Goal: Information Seeking & Learning: Understand process/instructions

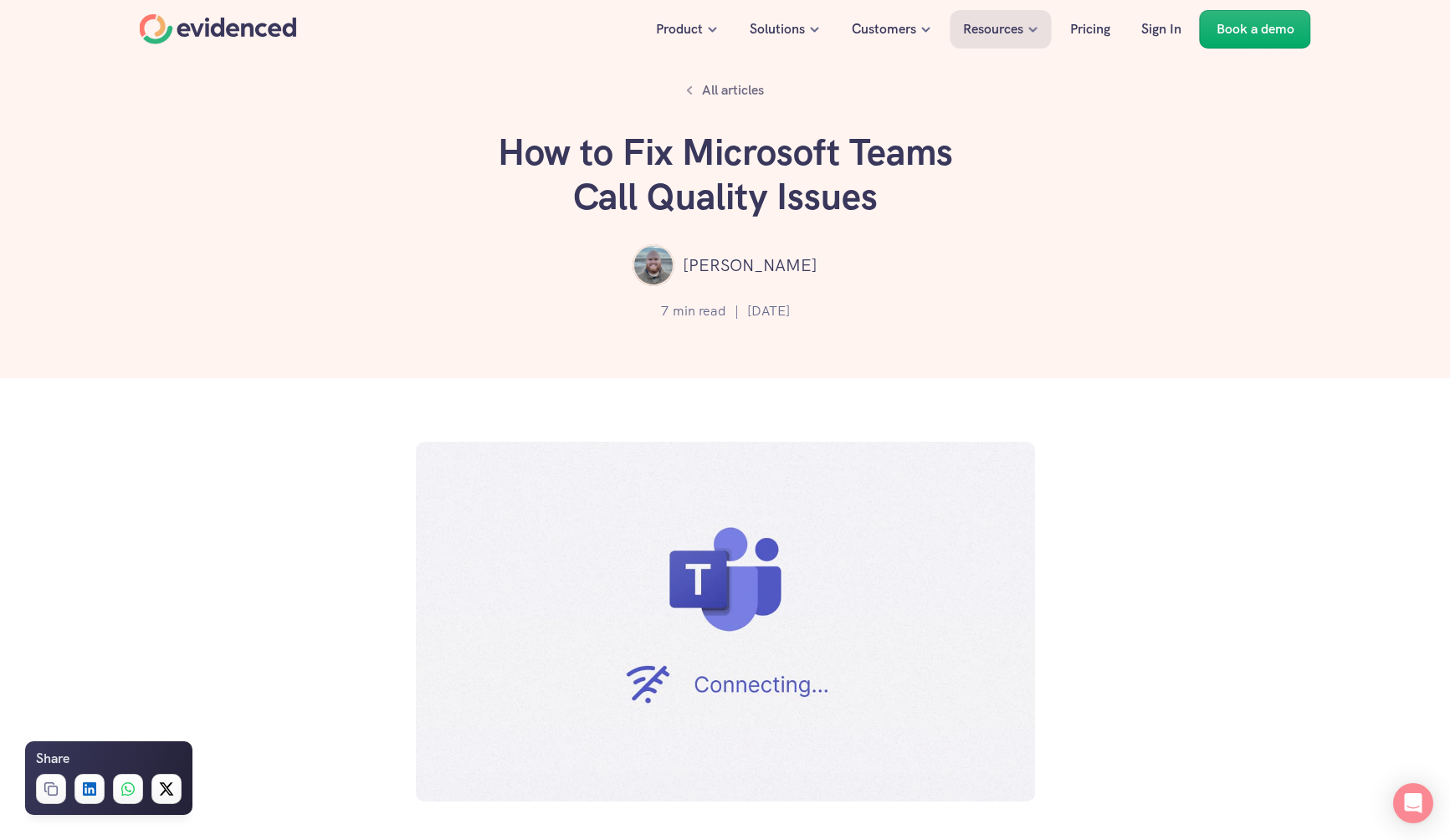
click at [974, 329] on div "All articles How to Fix Microsoft Teams Call Quality Issues [PERSON_NAME] 7 min…" at bounding box center [725, 189] width 1450 height 378
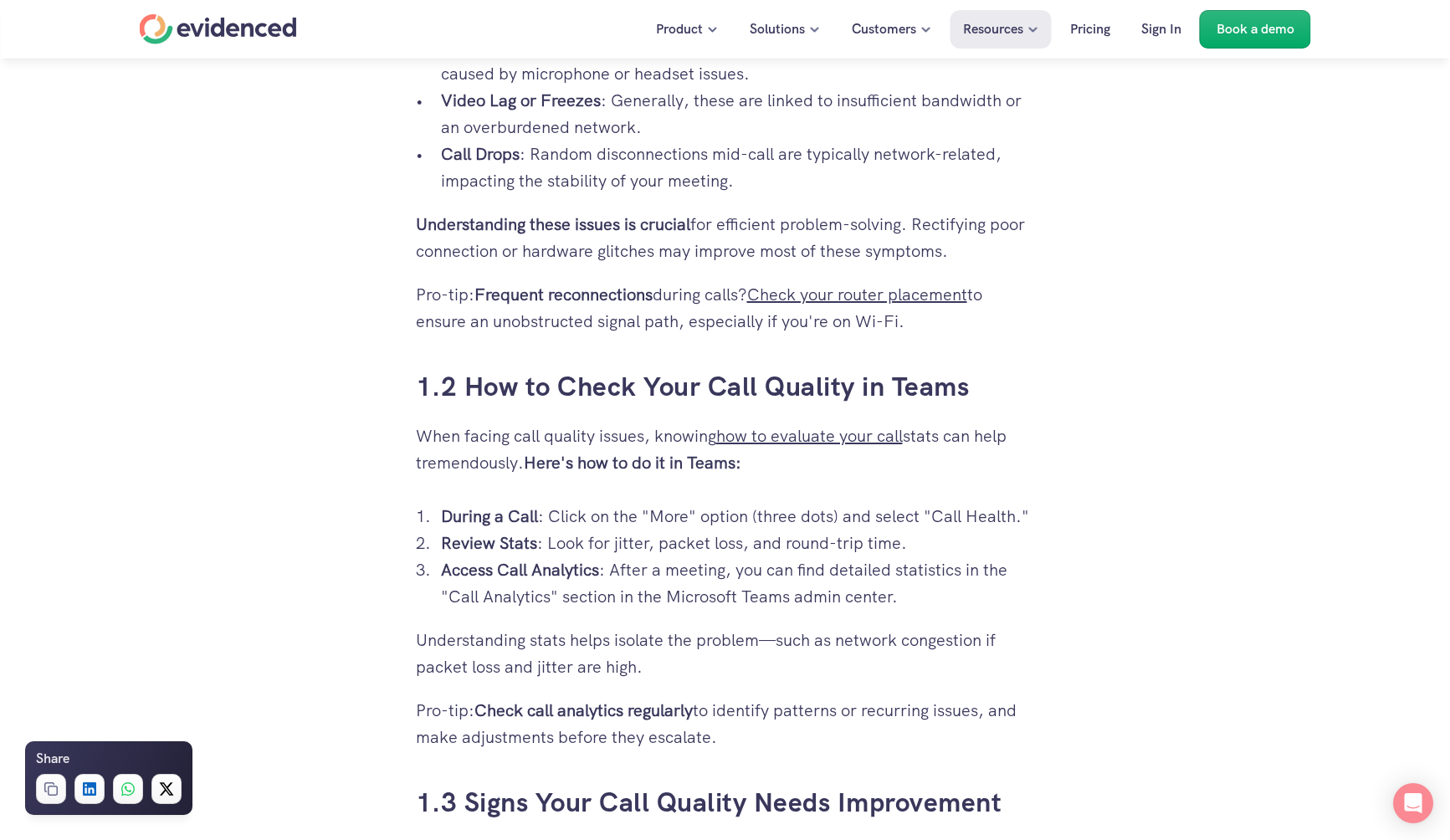
scroll to position [1230, 0]
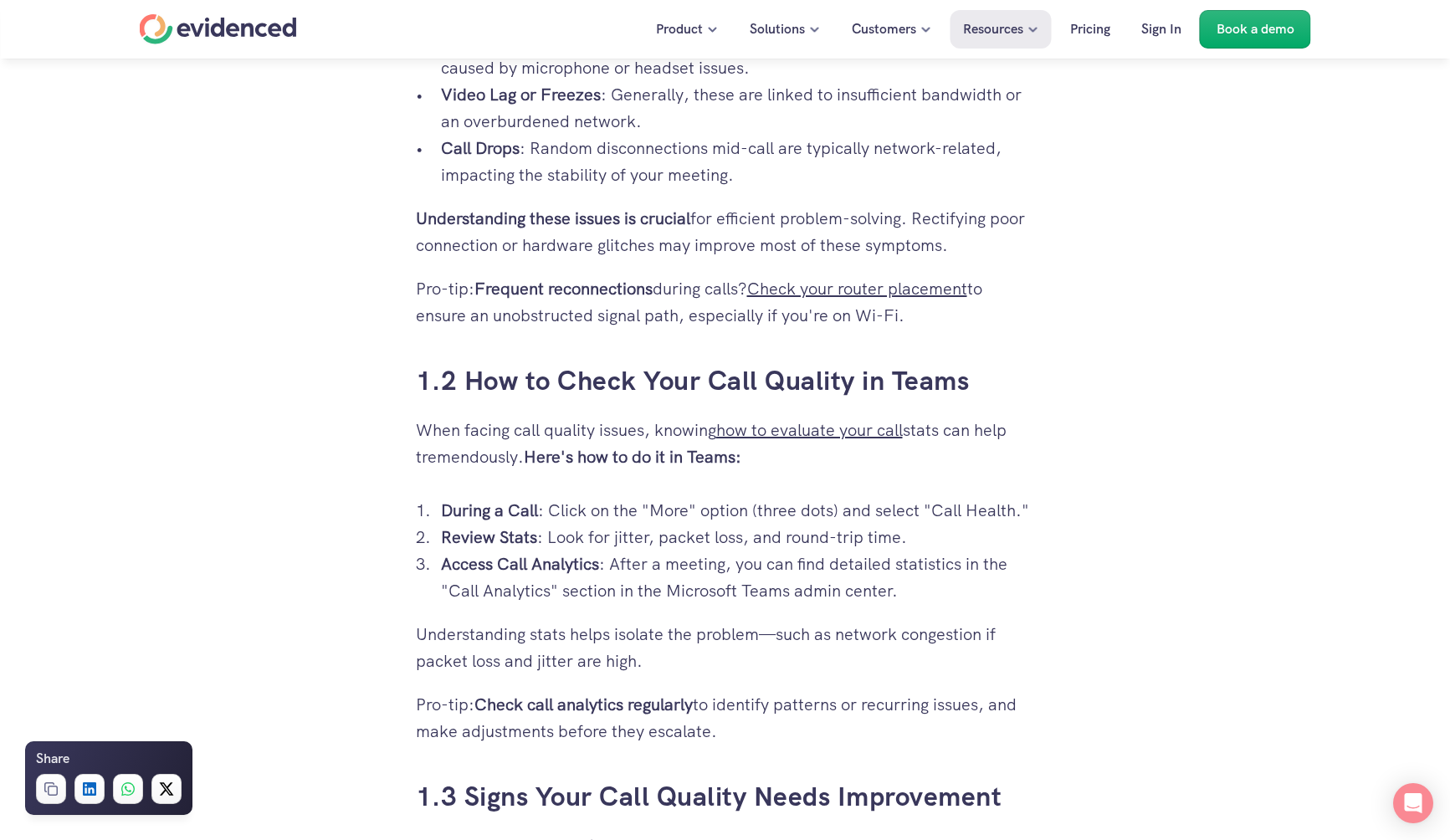
click at [515, 563] on strong "Access Call Analytics" at bounding box center [519, 563] width 158 height 22
click at [667, 592] on p "Access Call Analytics : After a meeting, you can find detailed statistics in th…" at bounding box center [738, 577] width 595 height 54
click at [488, 592] on p "Access Call Analytics : After a meeting, you can find detailed statistics in th…" at bounding box center [738, 577] width 595 height 54
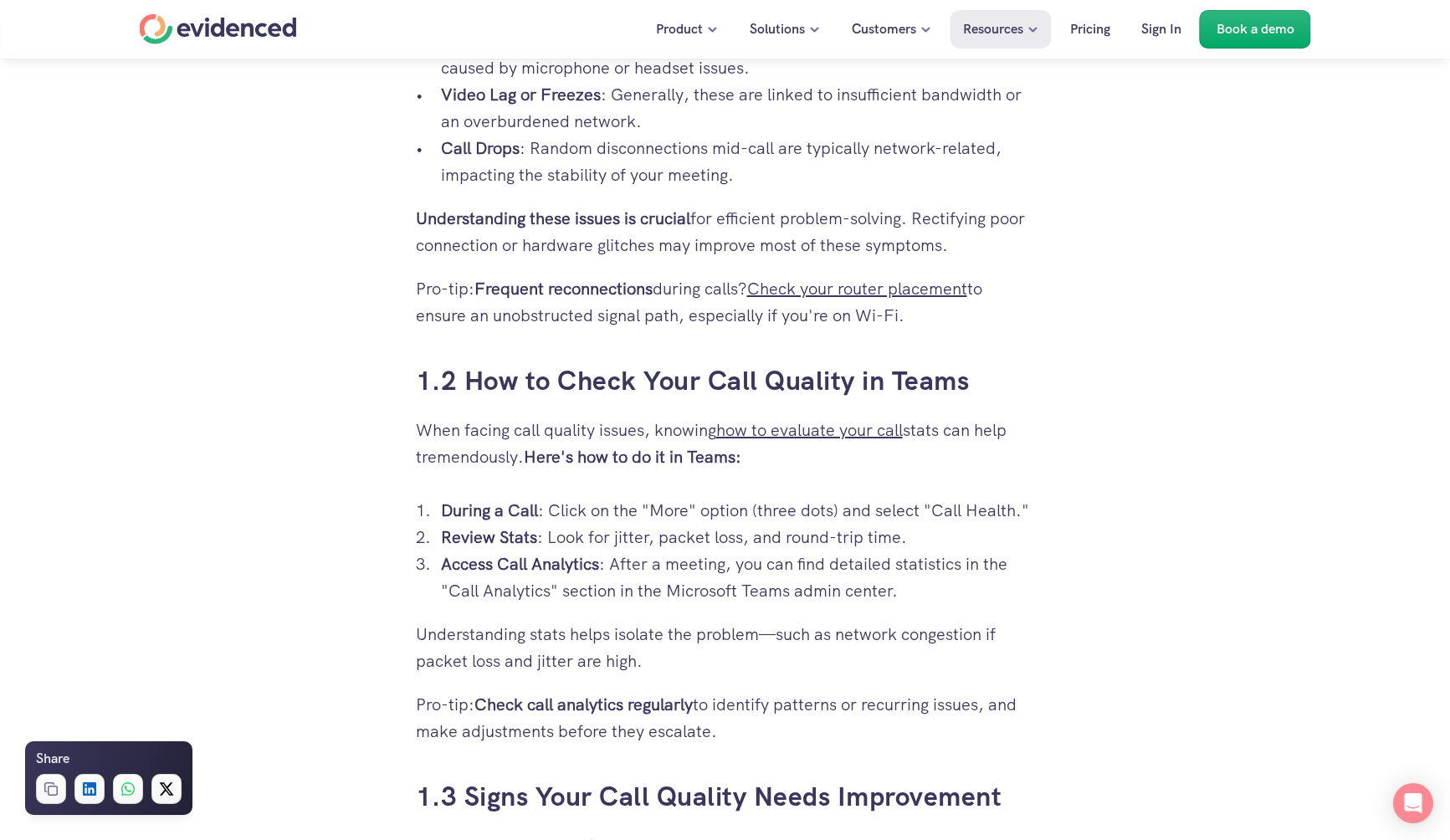
click at [466, 579] on p "Access Call Analytics : After a meeting, you can find detailed statistics in th…" at bounding box center [738, 577] width 595 height 54
click at [477, 561] on strong "Access Call Analytics" at bounding box center [519, 563] width 158 height 22
click at [470, 592] on p "Access Call Analytics : After a meeting, you can find detailed statistics in th…" at bounding box center [738, 577] width 595 height 54
drag, startPoint x: 454, startPoint y: 592, endPoint x: 545, endPoint y: 584, distance: 91.4
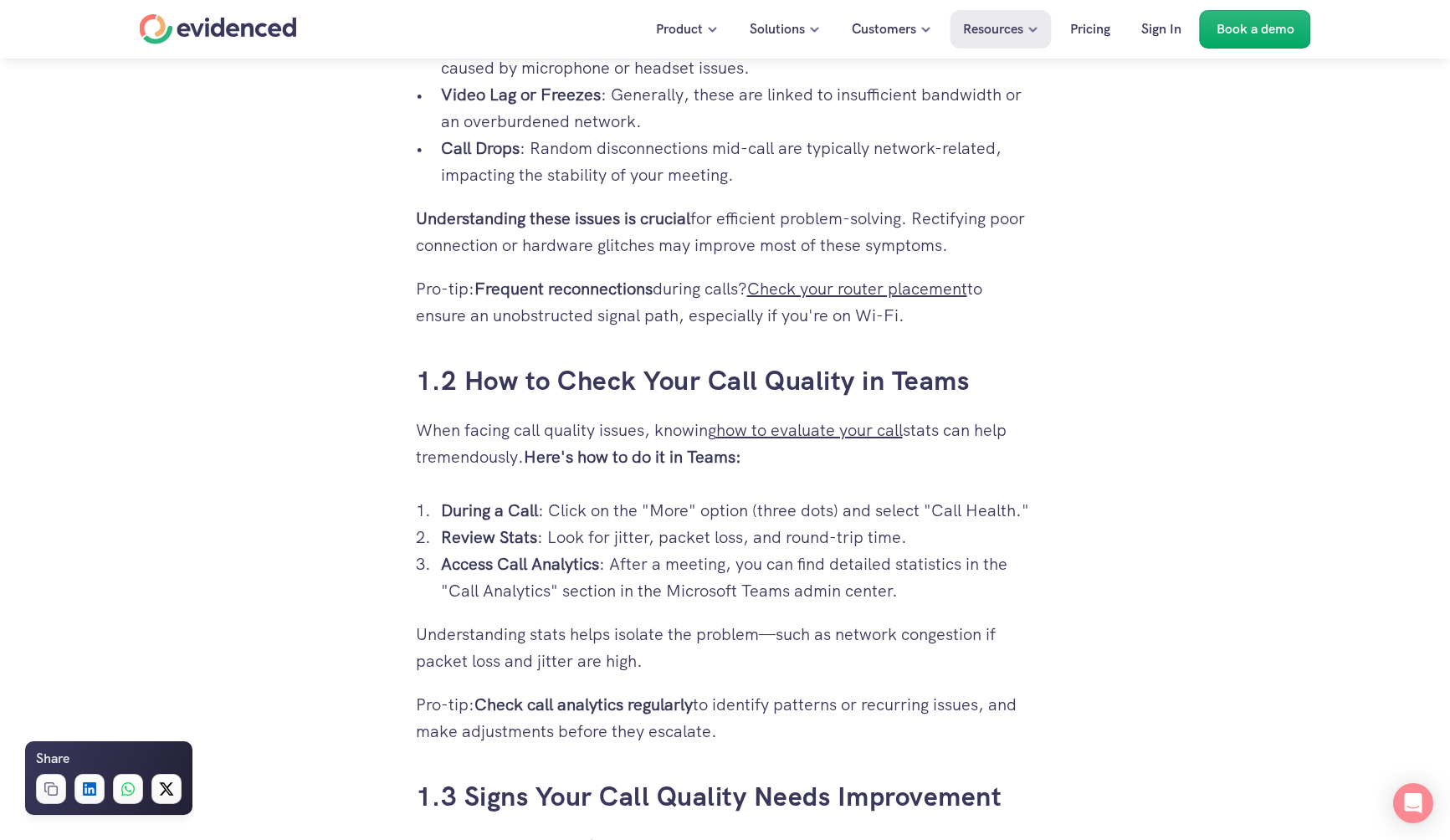
click at [545, 584] on p "Access Call Analytics : After a meeting, you can find detailed statistics in th…" at bounding box center [738, 577] width 595 height 54
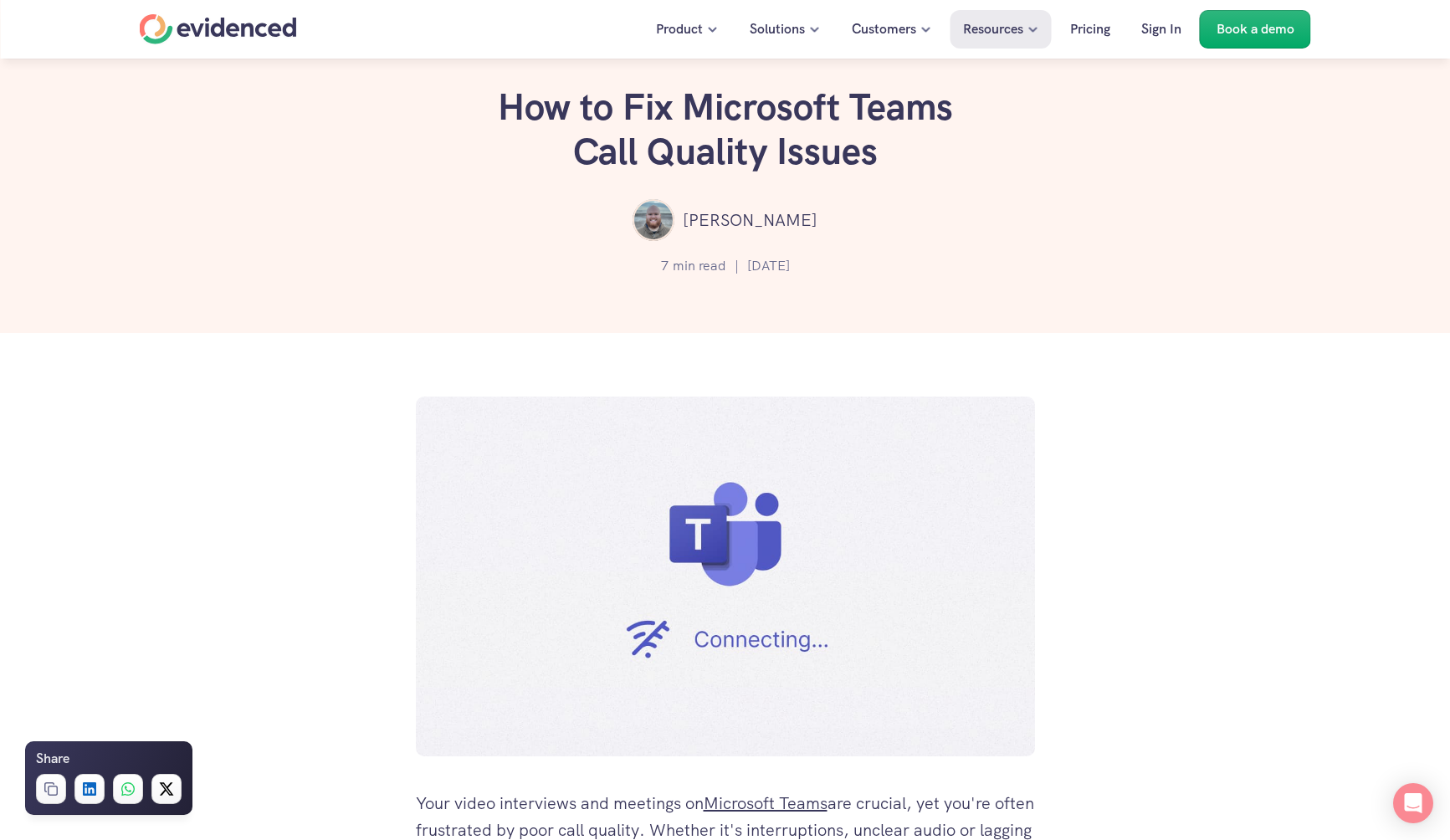
scroll to position [0, 0]
